Goal: Task Accomplishment & Management: Complete application form

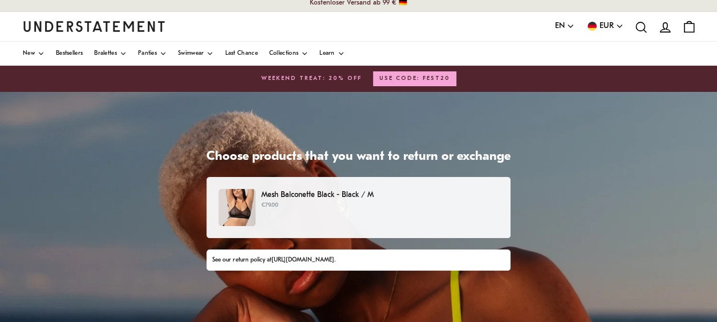
scroll to position [5, 0]
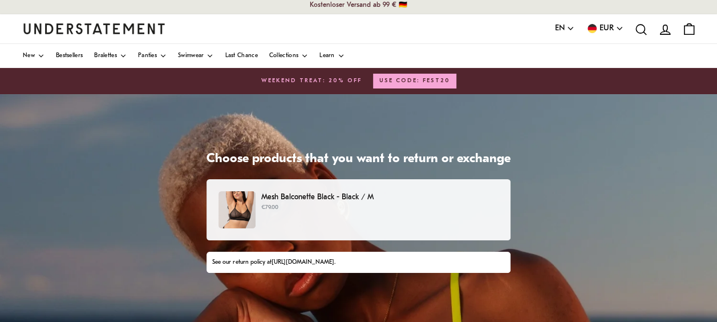
click at [335, 209] on p "€79.00" at bounding box center [379, 207] width 237 height 9
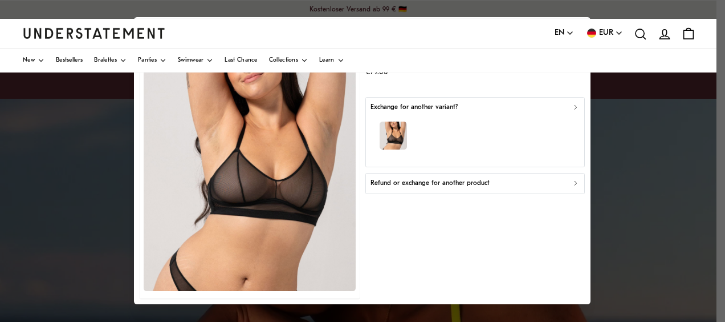
click at [474, 86] on div "Mesh Balconette Black - Black / M €79.00 Exchange for another variant? Refund o…" at bounding box center [474, 160] width 219 height 275
click at [471, 131] on div "button" at bounding box center [476, 138] width 210 height 50
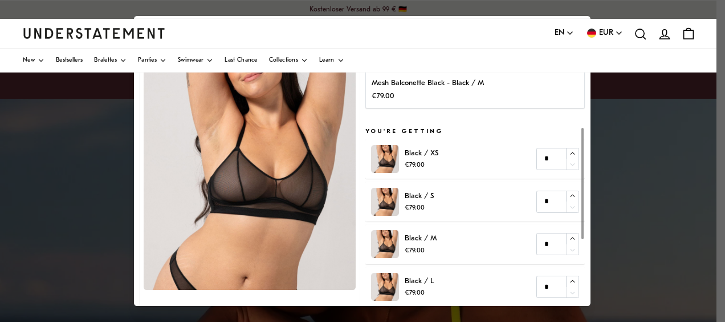
click at [469, 91] on p "€79.00" at bounding box center [428, 96] width 112 height 12
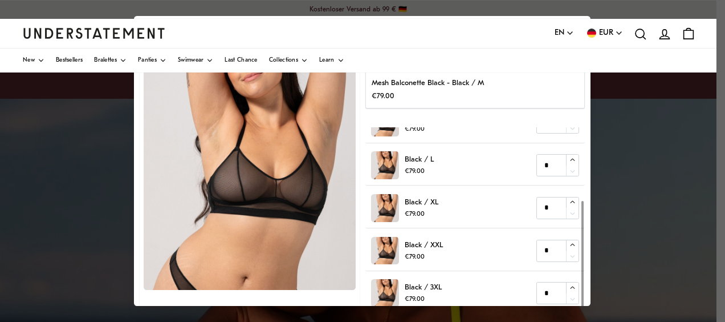
click at [478, 88] on p "Mesh Balconette Black - Black / M" at bounding box center [428, 84] width 112 height 12
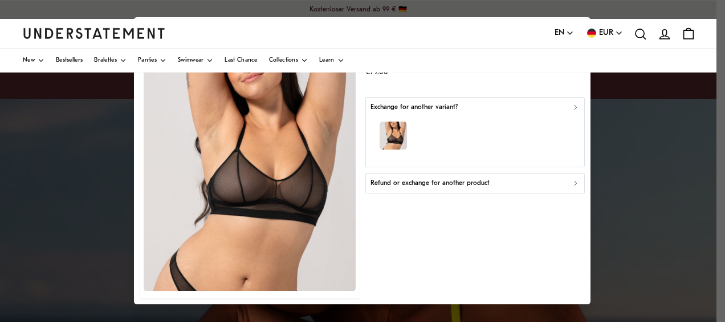
click at [462, 184] on p "Refund or exchange for another product" at bounding box center [430, 183] width 119 height 11
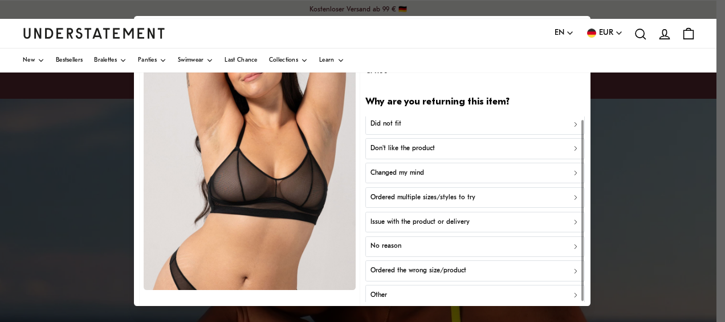
scroll to position [3, 0]
click at [484, 116] on button "Did not fit" at bounding box center [474, 123] width 219 height 21
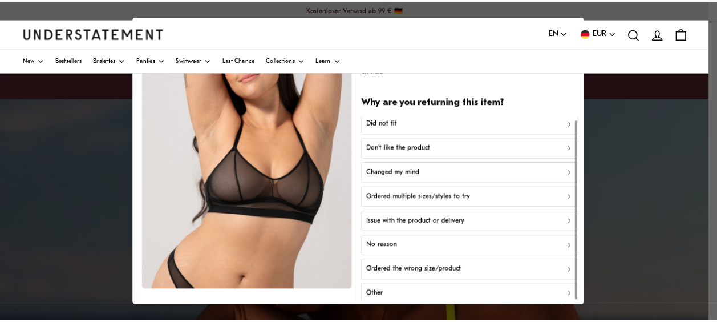
scroll to position [0, 0]
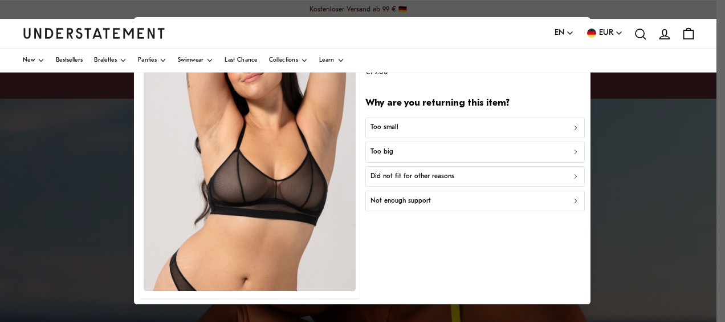
click at [451, 176] on div "Did not fit for other reasons" at bounding box center [476, 176] width 210 height 11
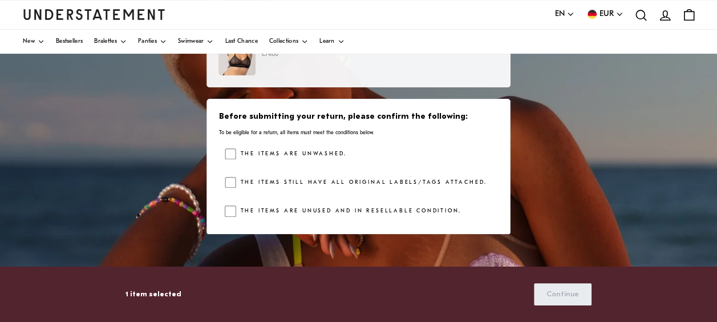
scroll to position [171, 0]
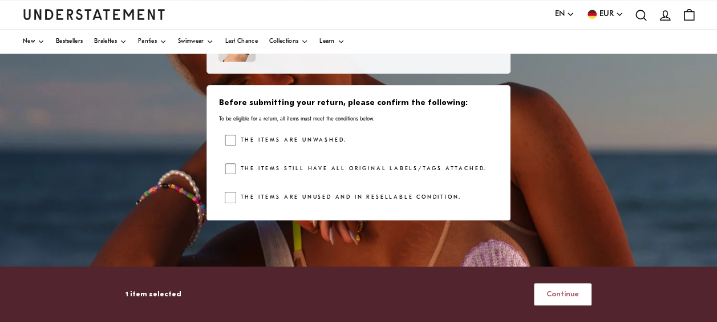
click at [565, 293] on span "Continue" at bounding box center [562, 293] width 32 height 21
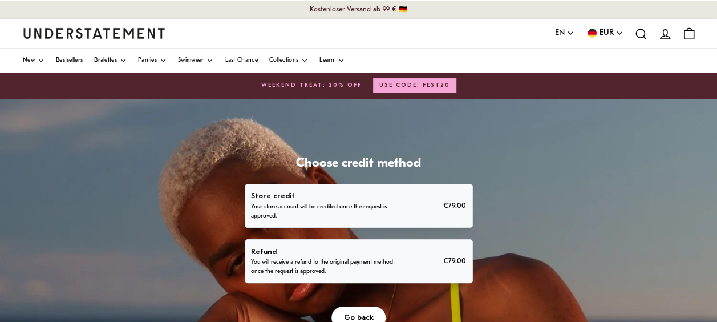
click at [357, 261] on p "You will receive a refund to the original payment method once the request is ap…" at bounding box center [323, 267] width 145 height 18
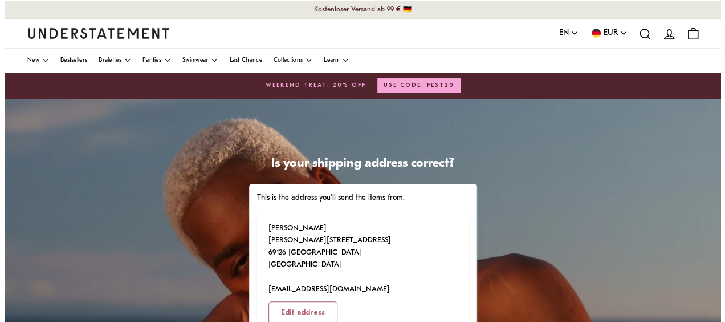
scroll to position [57, 0]
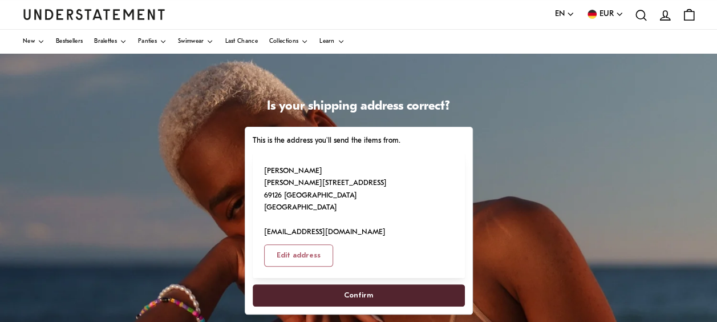
click at [372, 284] on span "Confirm" at bounding box center [358, 294] width 187 height 21
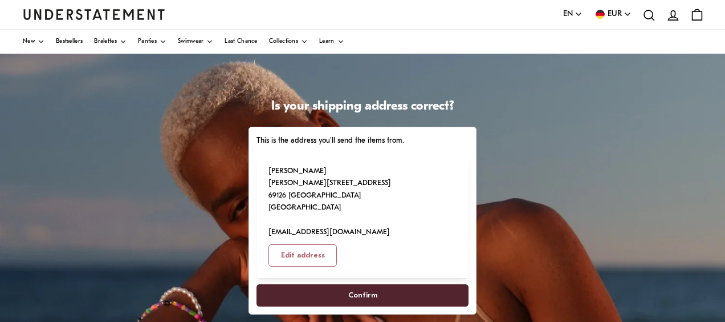
select select "**"
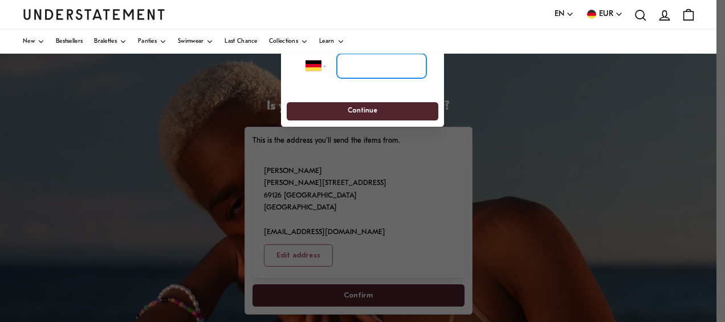
click at [394, 64] on input "tel" at bounding box center [382, 66] width 90 height 25
type input "**********"
click at [380, 106] on span "Continue" at bounding box center [362, 112] width 131 height 18
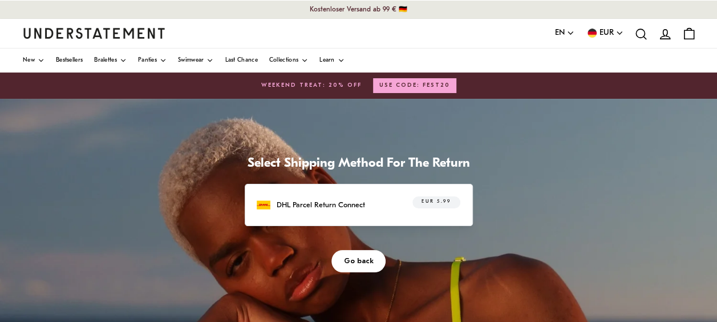
click at [350, 197] on div "DHL Parcel Return Connect EUR 5.99" at bounding box center [358, 205] width 203 height 18
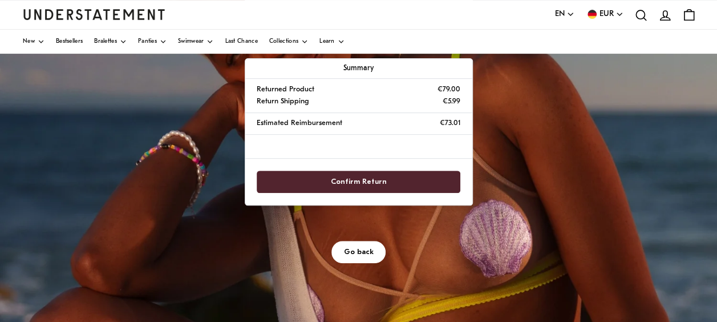
scroll to position [228, 0]
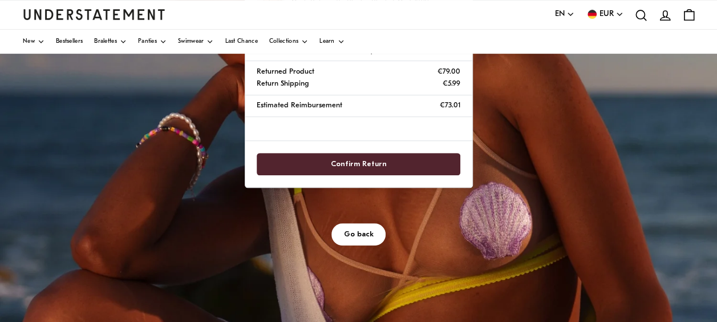
click at [367, 161] on span "Confirm Return" at bounding box center [359, 163] width 56 height 21
